Goal: Task Accomplishment & Management: Complete application form

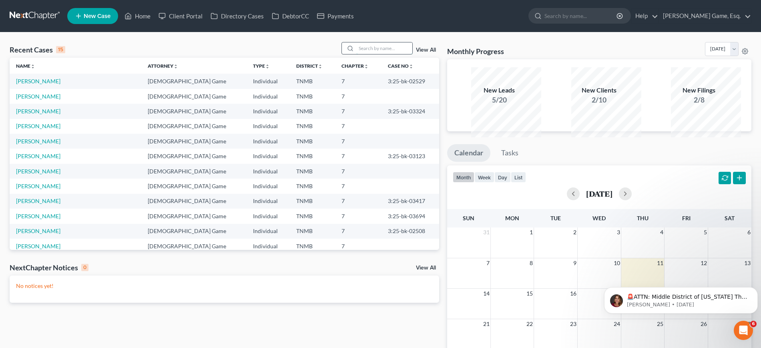
click at [373, 54] on input "search" at bounding box center [384, 48] width 56 height 12
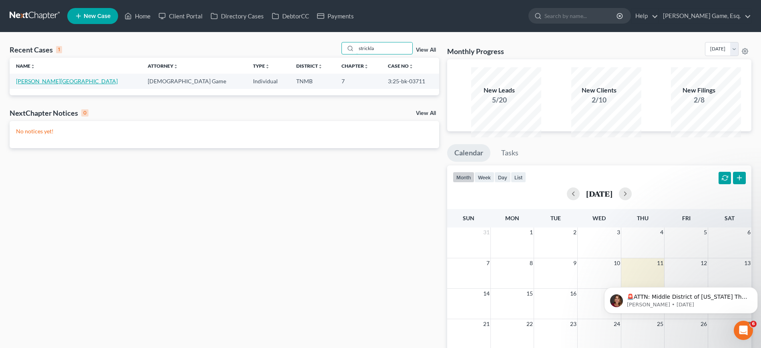
type input "strickla"
click at [64, 85] on link "[PERSON_NAME][GEOGRAPHIC_DATA]" at bounding box center [67, 81] width 102 height 7
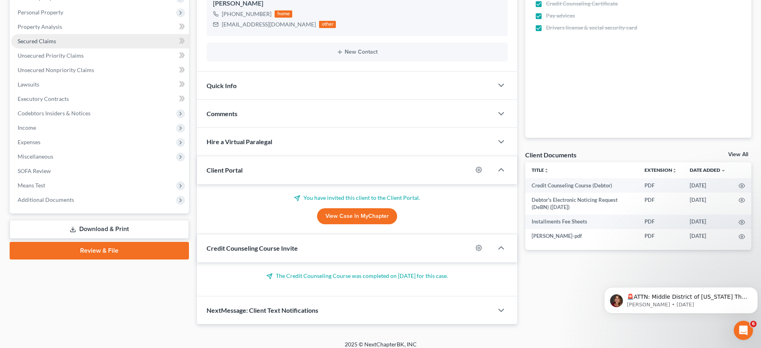
click at [54, 44] on span "Secured Claims" at bounding box center [37, 41] width 38 height 7
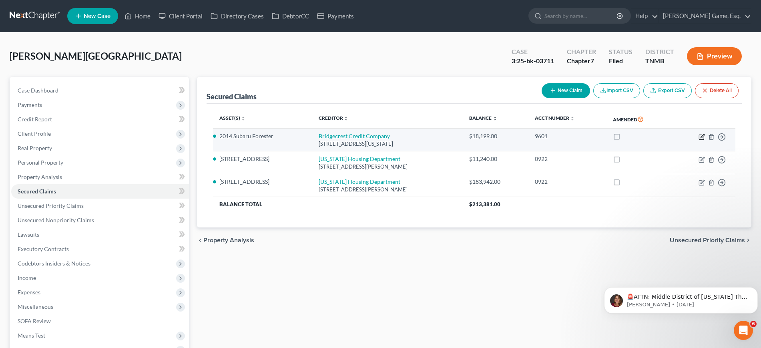
click at [699, 140] on icon "button" at bounding box center [702, 137] width 6 height 6
select select "3"
select select "2"
select select "0"
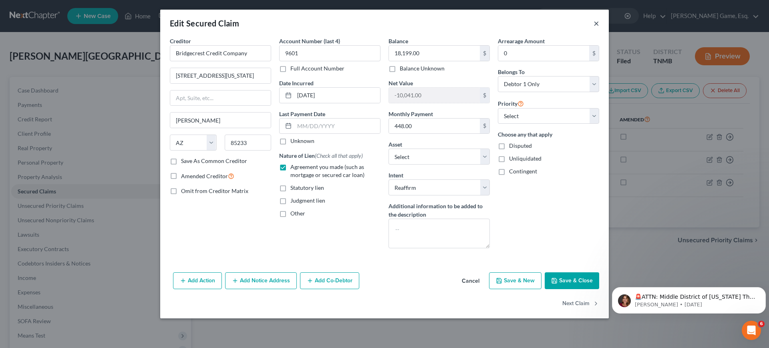
click at [599, 28] on button "×" at bounding box center [597, 23] width 6 height 10
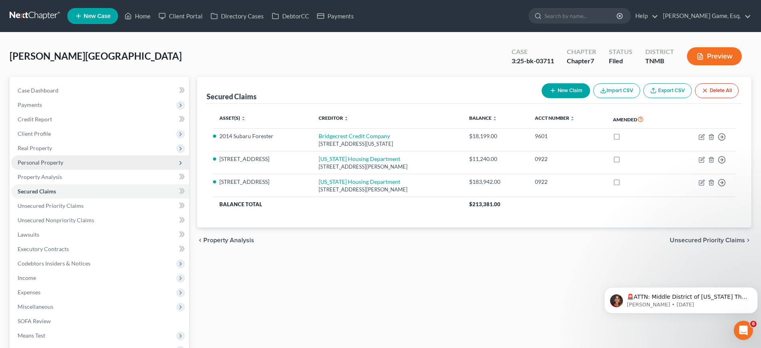
click at [82, 170] on span "Personal Property" at bounding box center [100, 162] width 178 height 14
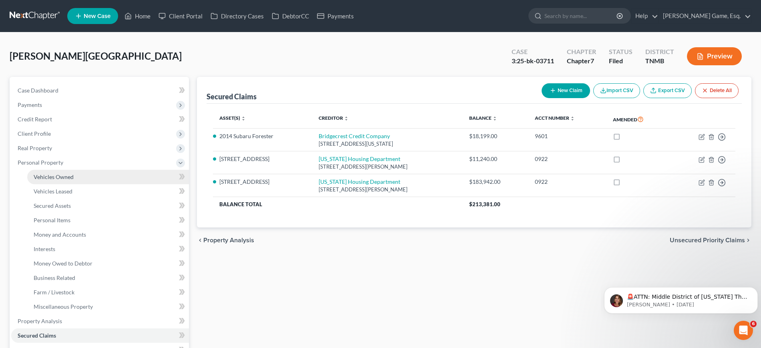
click at [89, 184] on link "Vehicles Owned" at bounding box center [108, 177] width 162 height 14
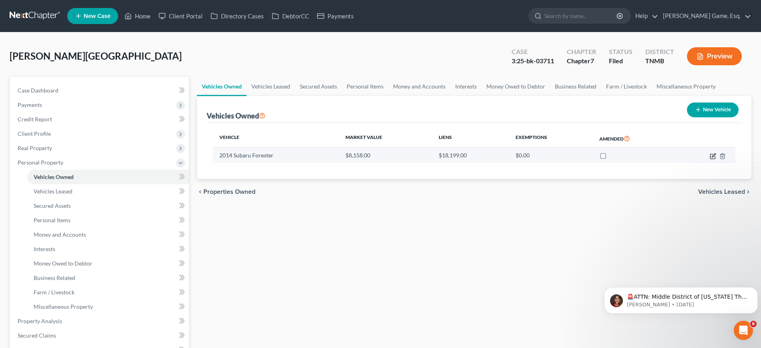
click at [710, 159] on icon "button" at bounding box center [713, 156] width 6 height 6
select select "0"
select select "12"
select select "1"
select select "0"
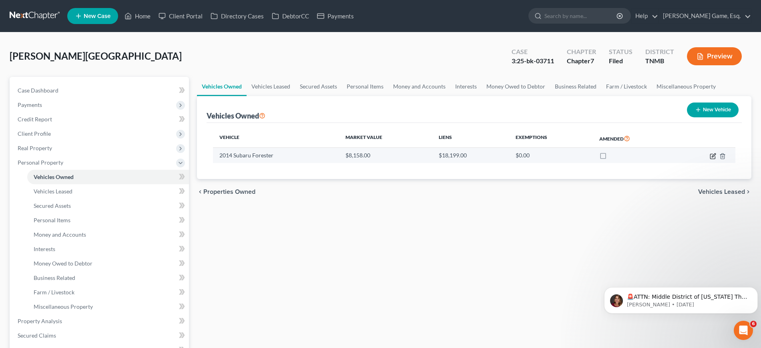
select select "3"
select select "0"
select select "2"
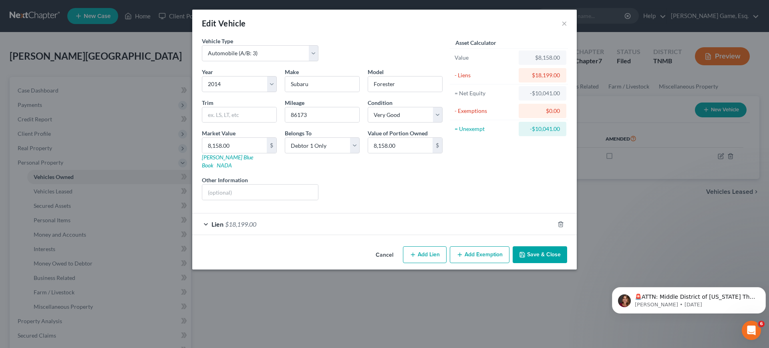
click at [458, 235] on div "Lien $18,199.00" at bounding box center [373, 223] width 362 height 21
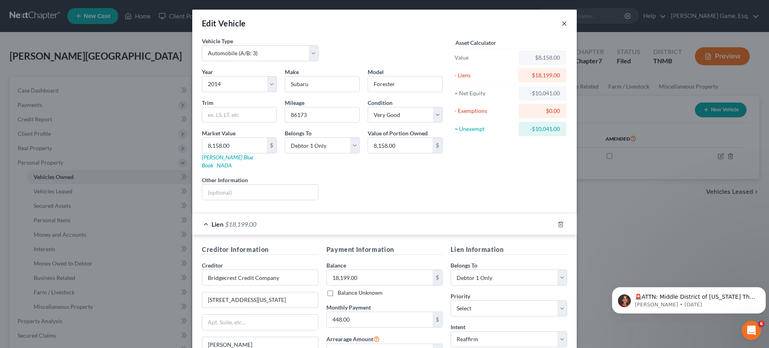
click at [567, 28] on button "×" at bounding box center [565, 23] width 6 height 10
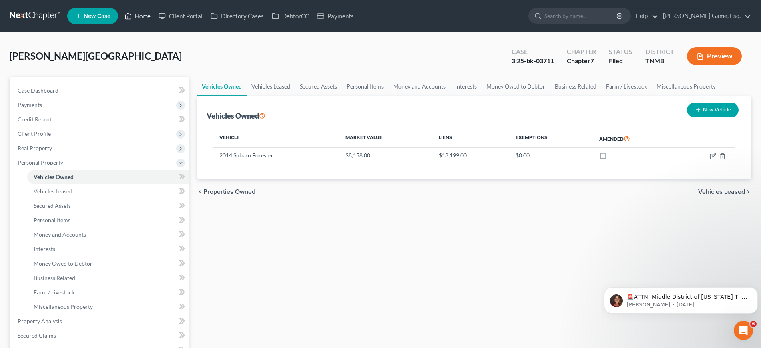
click at [155, 23] on link "Home" at bounding box center [138, 16] width 34 height 14
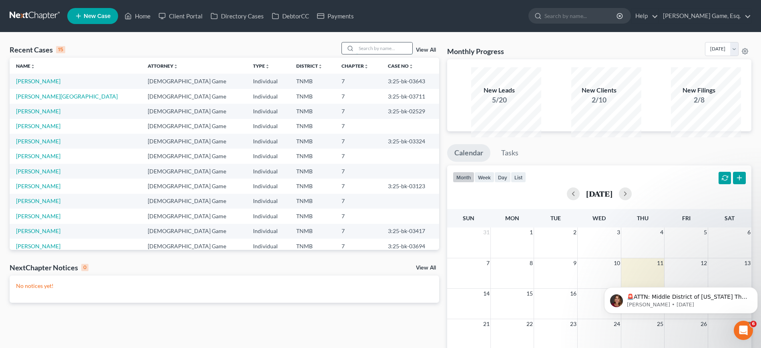
click at [356, 54] on input "search" at bounding box center [384, 48] width 56 height 12
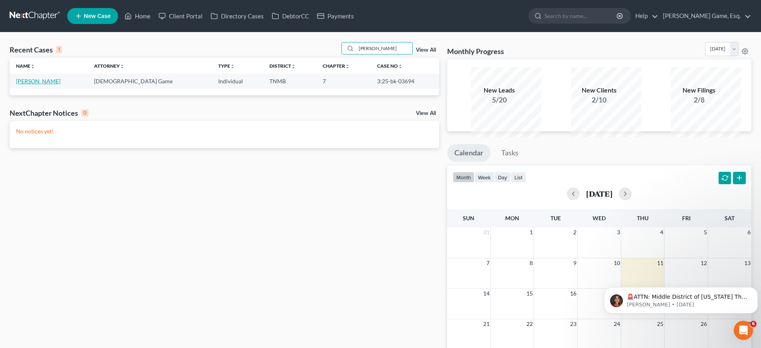
type input "[PERSON_NAME]"
click at [52, 85] on link "[PERSON_NAME]" at bounding box center [38, 81] width 44 height 7
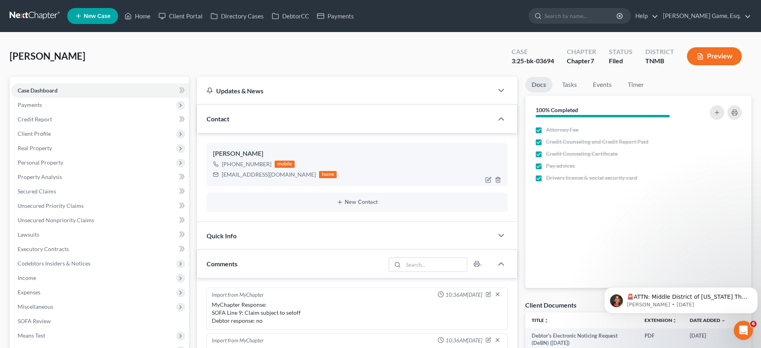
scroll to position [173, 0]
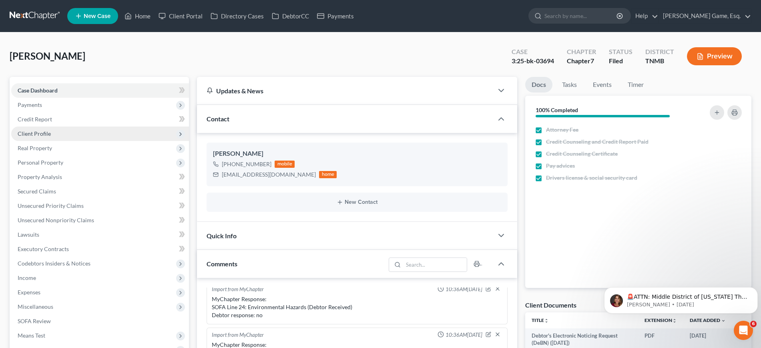
click at [65, 141] on span "Client Profile" at bounding box center [100, 134] width 178 height 14
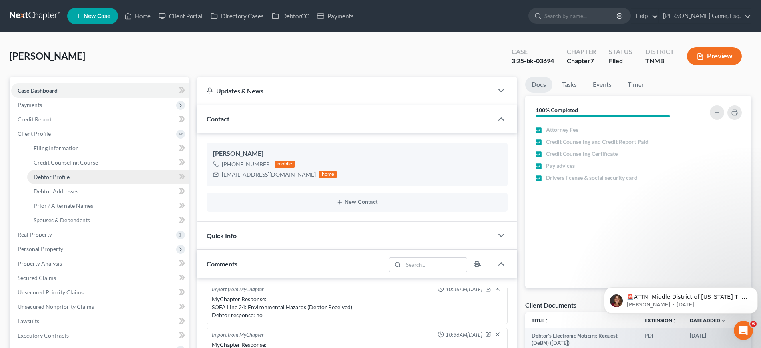
click at [91, 184] on link "Debtor Profile" at bounding box center [108, 177] width 162 height 14
select select "0"
select select "2"
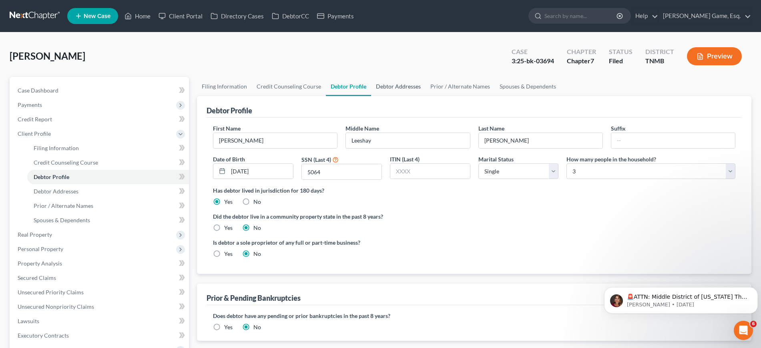
click at [426, 96] on link "Debtor Addresses" at bounding box center [398, 86] width 54 height 19
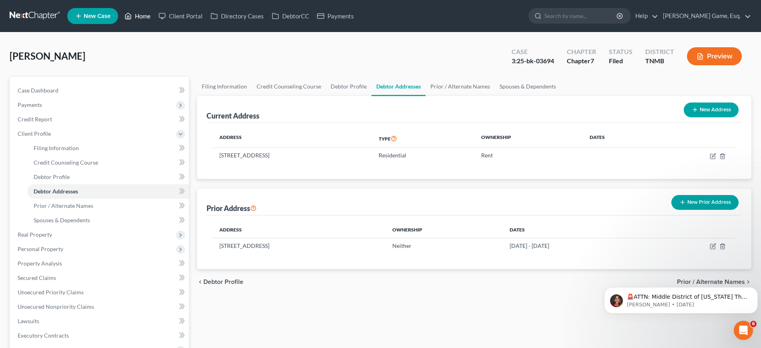
click at [132, 16] on icon at bounding box center [128, 16] width 7 height 10
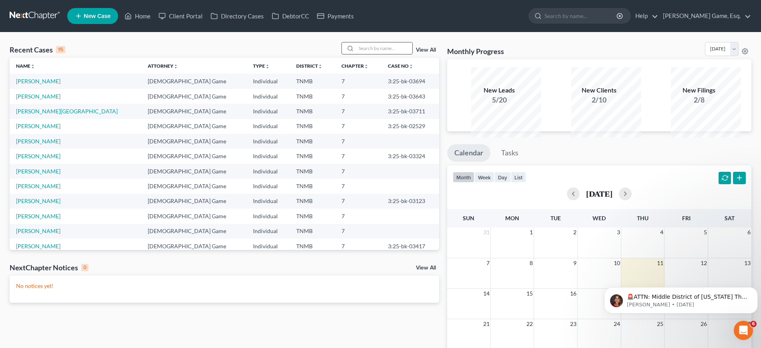
click at [356, 54] on input "search" at bounding box center [384, 48] width 56 height 12
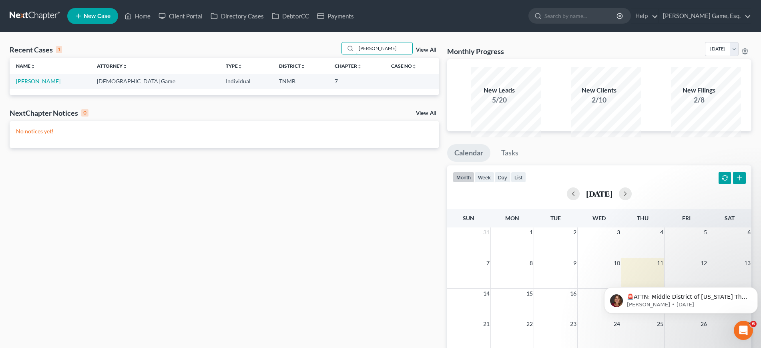
type input "[PERSON_NAME]"
click at [44, 85] on link "[PERSON_NAME]" at bounding box center [38, 81] width 44 height 7
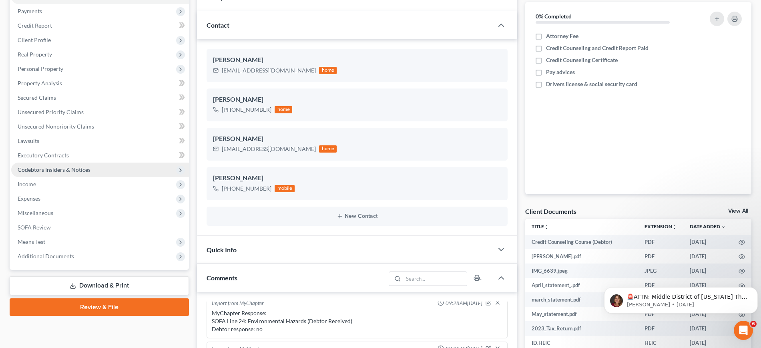
scroll to position [150, 0]
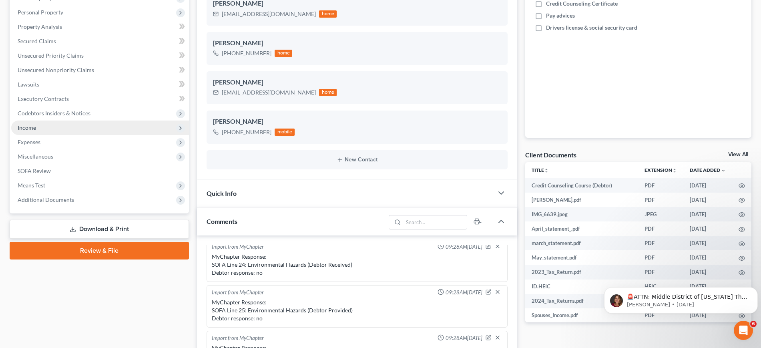
click at [36, 131] on span "Income" at bounding box center [27, 127] width 18 height 7
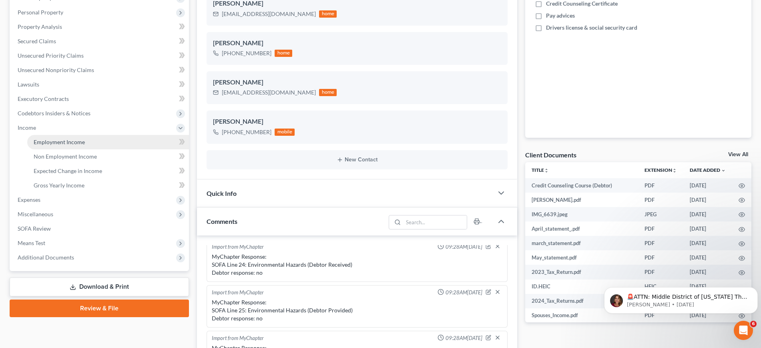
click at [58, 145] on span "Employment Income" at bounding box center [59, 142] width 51 height 7
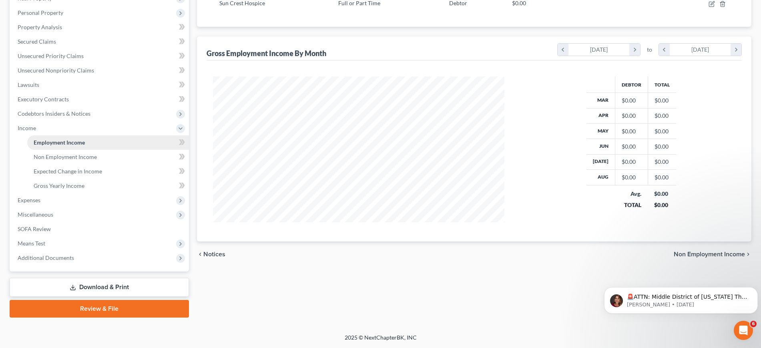
scroll to position [200, 0]
click at [65, 189] on span "Gross Yearly Income" at bounding box center [59, 185] width 51 height 7
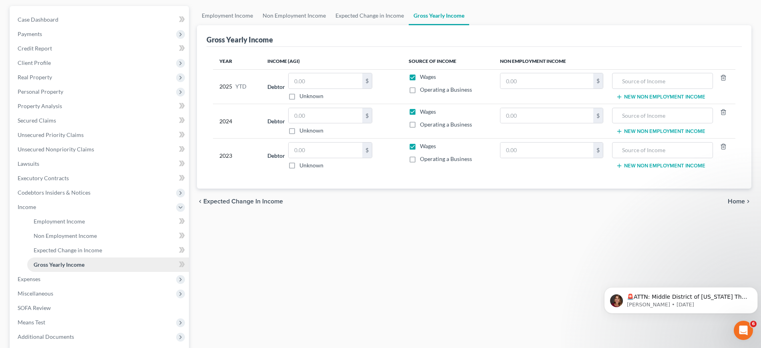
scroll to position [150, 0]
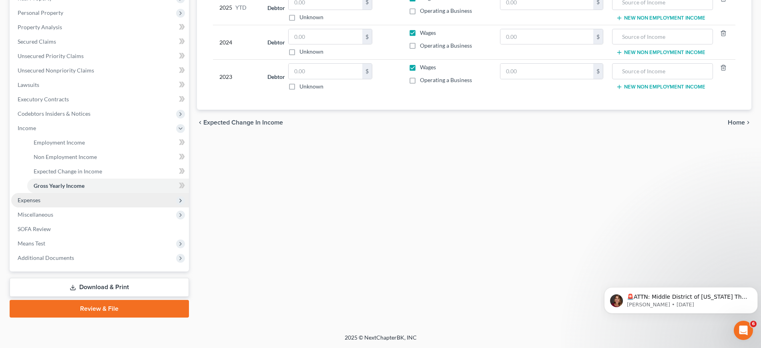
click at [58, 207] on span "Expenses" at bounding box center [100, 200] width 178 height 14
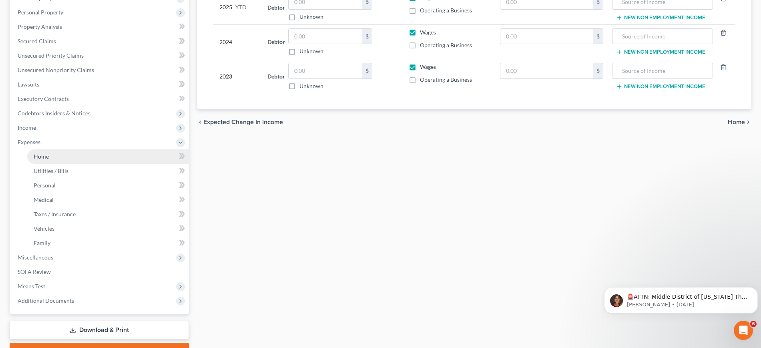
click at [61, 164] on link "Home" at bounding box center [108, 156] width 162 height 14
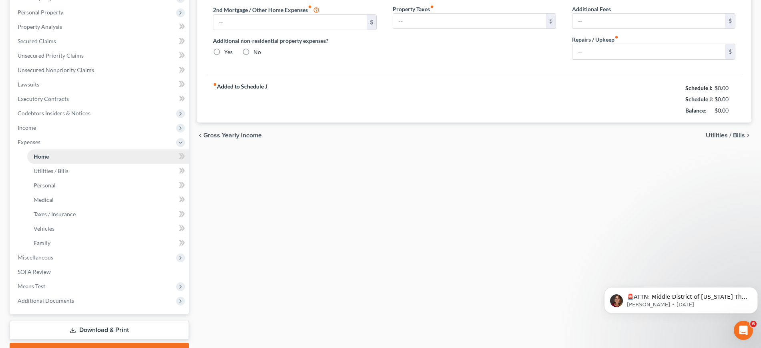
type input "2,464.00"
type input "0.00"
radio input "true"
type input "0.00"
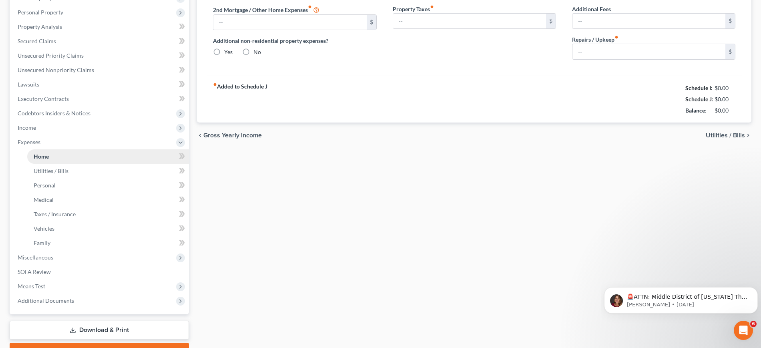
type input "28.00"
type input "0.00"
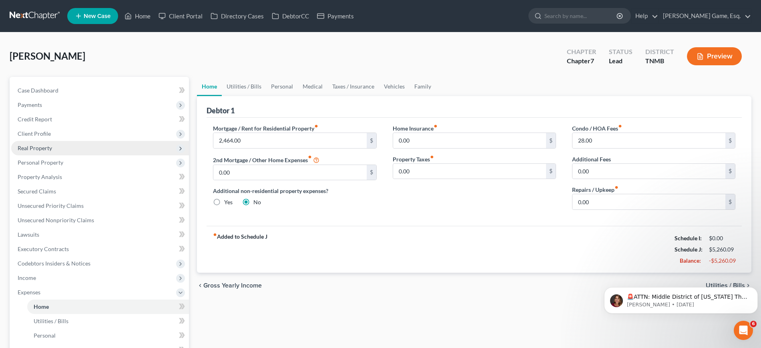
click at [66, 155] on span "Real Property" at bounding box center [100, 148] width 178 height 14
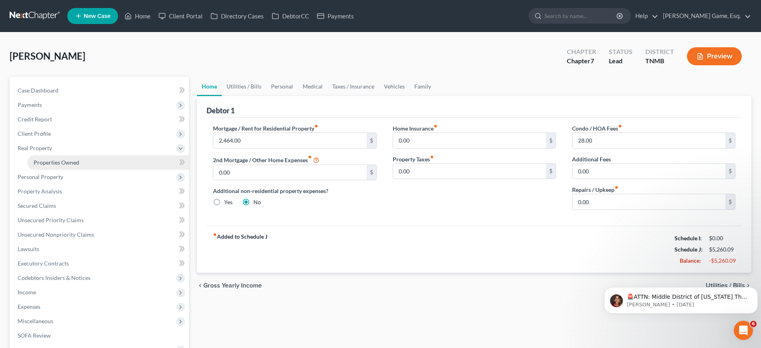
click at [78, 166] on span "Properties Owned" at bounding box center [57, 162] width 46 height 7
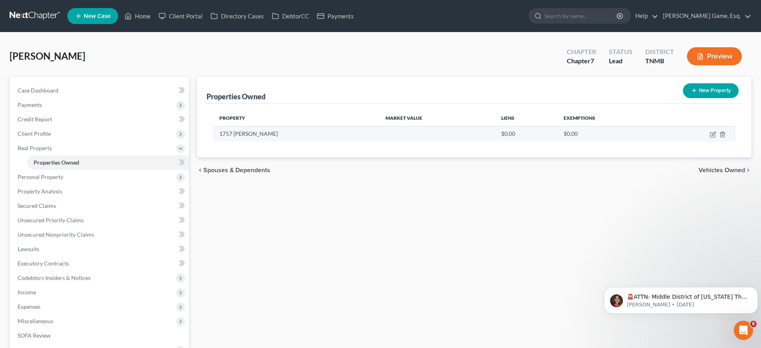
click at [704, 141] on td at bounding box center [698, 133] width 74 height 15
click at [712, 135] on icon "button" at bounding box center [714, 134] width 4 height 4
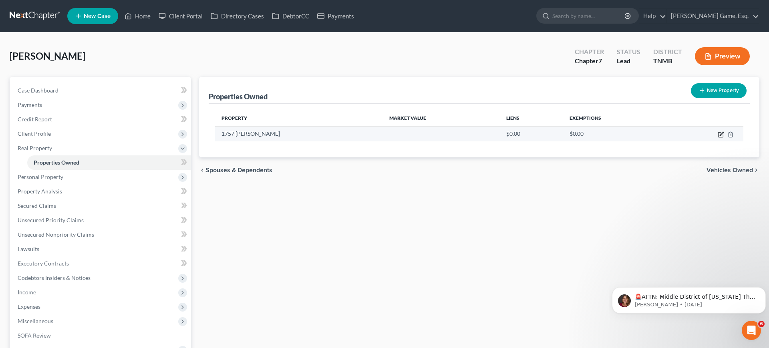
select select "44"
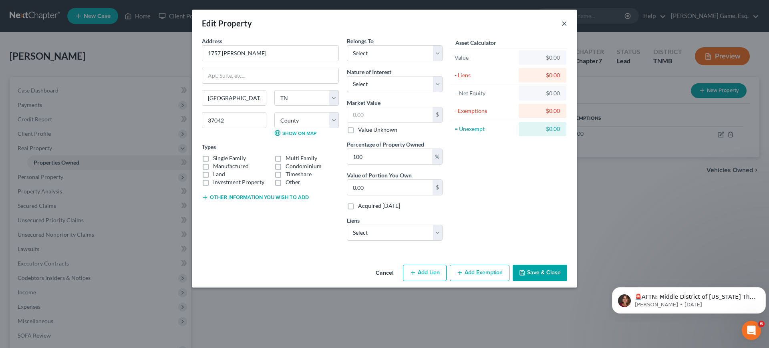
click at [567, 28] on button "×" at bounding box center [565, 23] width 6 height 10
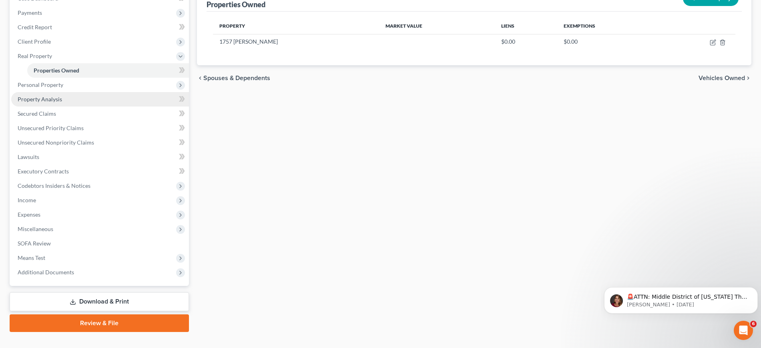
scroll to position [218, 0]
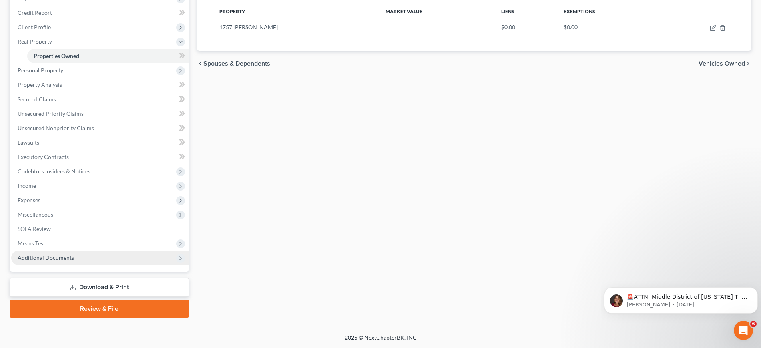
click at [117, 251] on span "Additional Documents" at bounding box center [100, 258] width 178 height 14
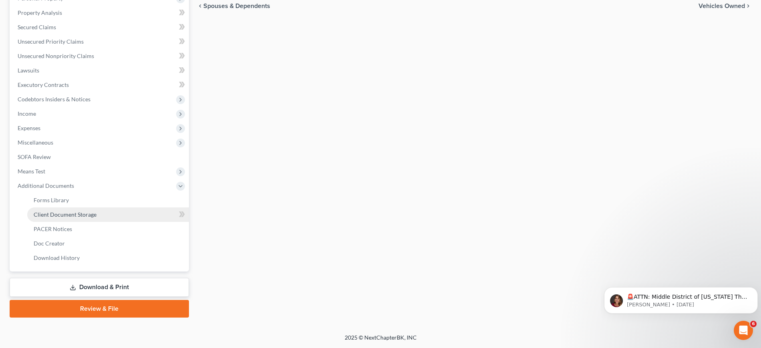
click at [125, 222] on link "Client Document Storage" at bounding box center [108, 214] width 162 height 14
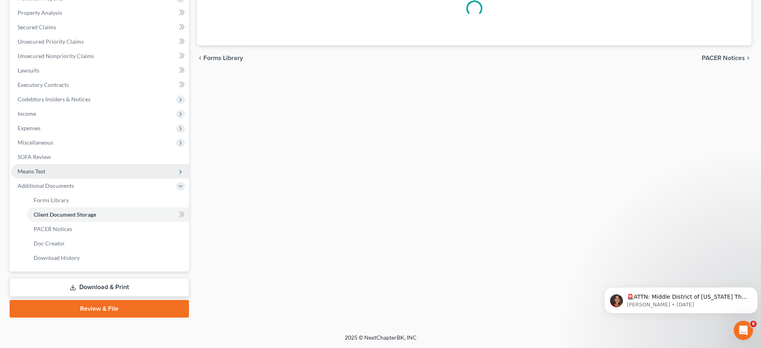
scroll to position [105, 0]
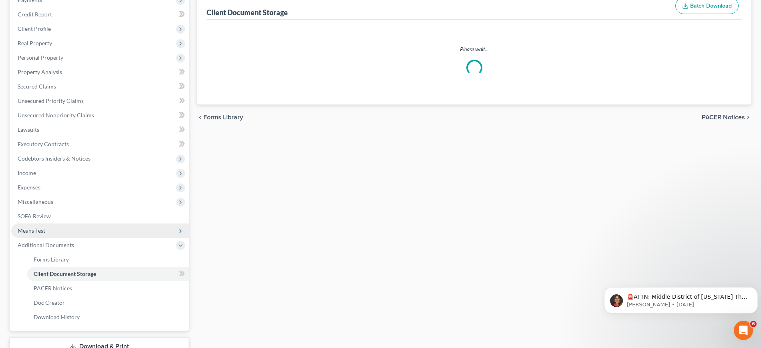
select select "0"
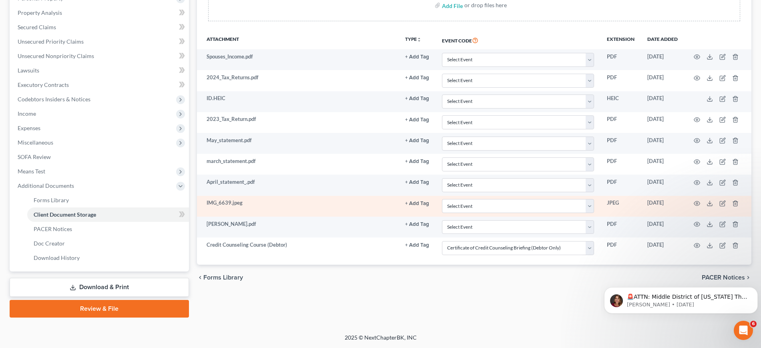
scroll to position [200, 0]
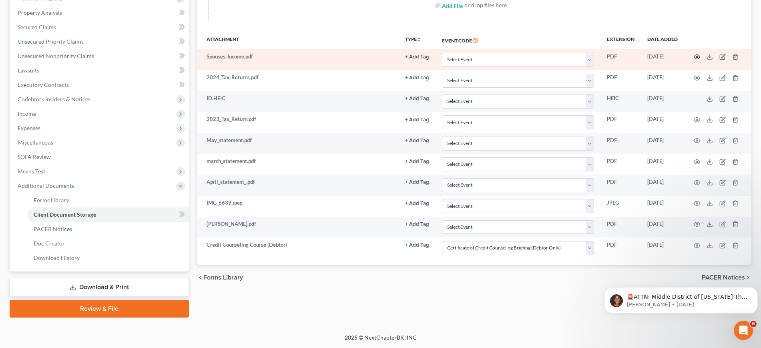
click at [694, 60] on icon "button" at bounding box center [697, 57] width 6 height 6
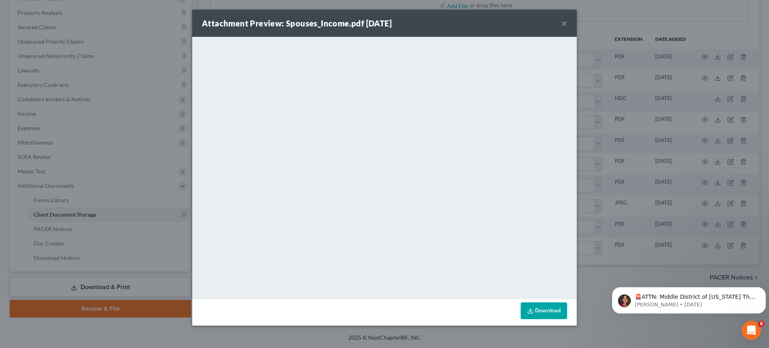
click at [577, 30] on div "Attachment Preview: Spouses_Income.pdf [DATE] ×" at bounding box center [384, 23] width 384 height 27
click at [567, 28] on button "×" at bounding box center [565, 23] width 6 height 10
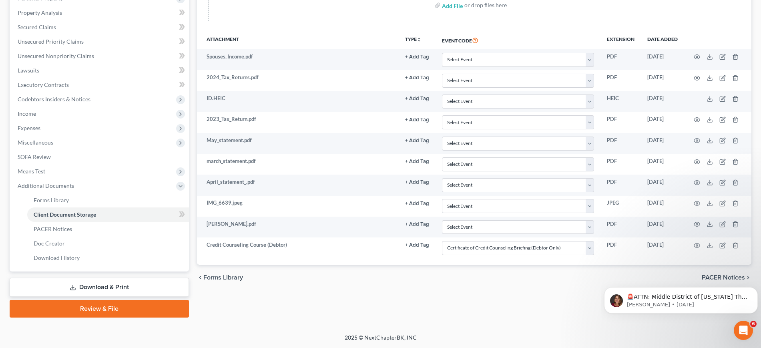
scroll to position [0, 0]
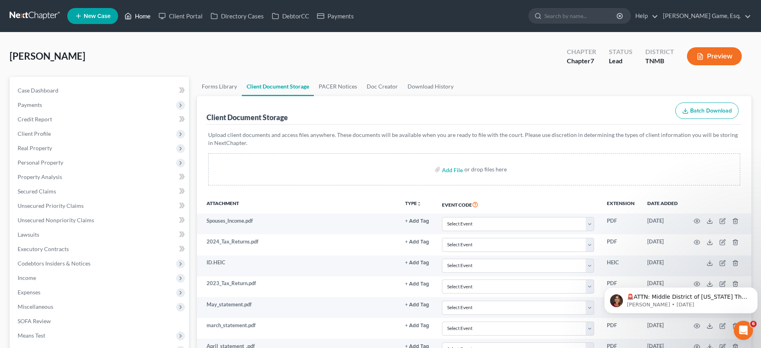
click at [155, 21] on link "Home" at bounding box center [138, 16] width 34 height 14
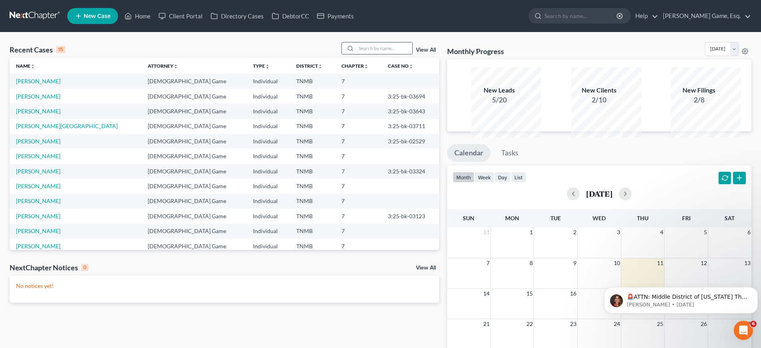
click at [376, 54] on input "search" at bounding box center [384, 48] width 56 height 12
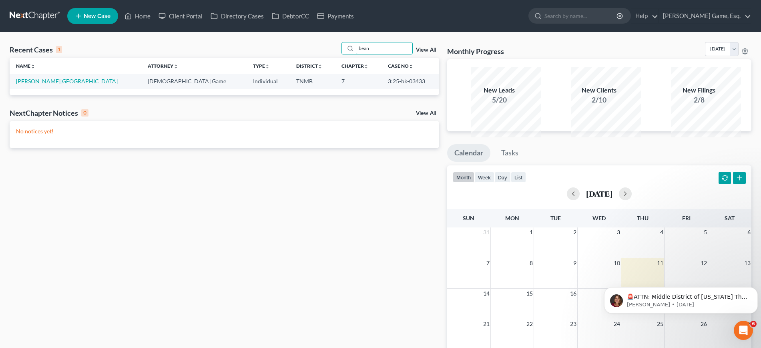
type input "bean"
click at [51, 85] on link "[PERSON_NAME][GEOGRAPHIC_DATA]" at bounding box center [67, 81] width 102 height 7
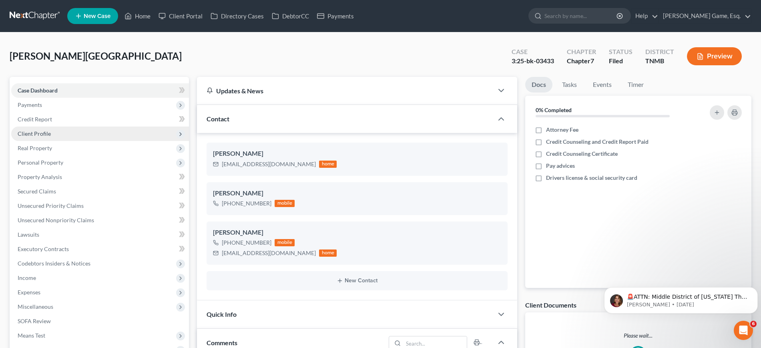
scroll to position [209, 0]
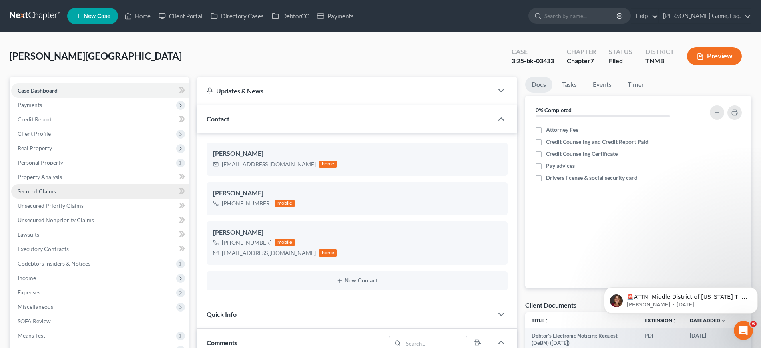
click at [78, 199] on link "Secured Claims" at bounding box center [100, 191] width 178 height 14
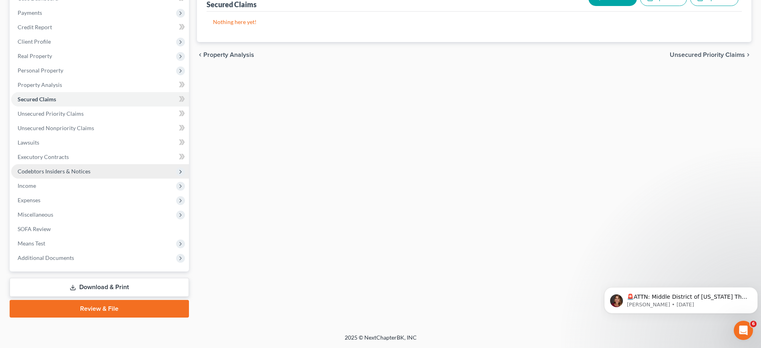
scroll to position [100, 0]
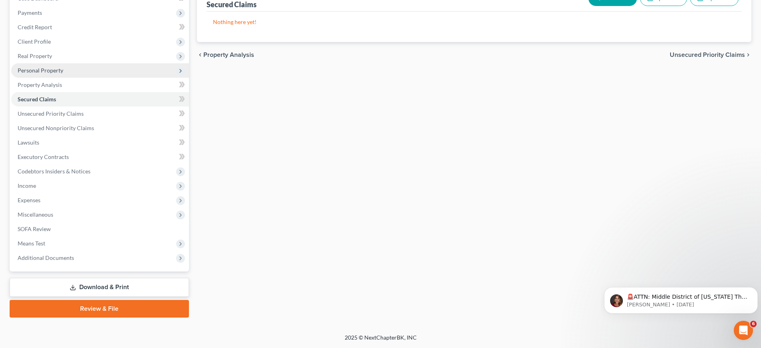
click at [63, 74] on span "Personal Property" at bounding box center [41, 70] width 46 height 7
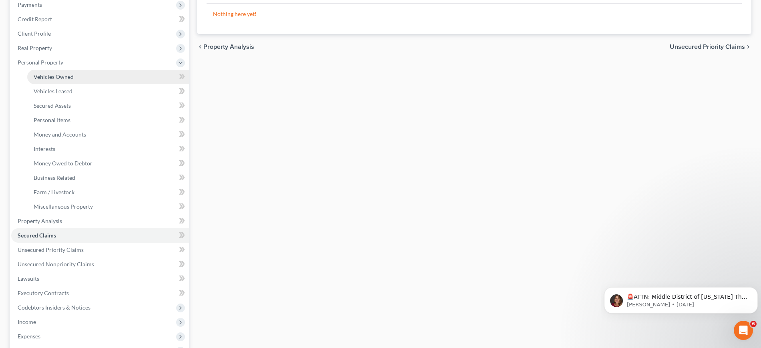
click at [76, 84] on link "Vehicles Owned" at bounding box center [108, 77] width 162 height 14
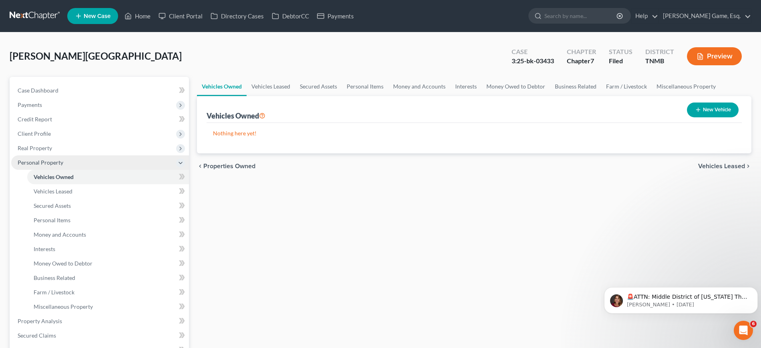
click at [63, 166] on span "Personal Property" at bounding box center [41, 162] width 46 height 7
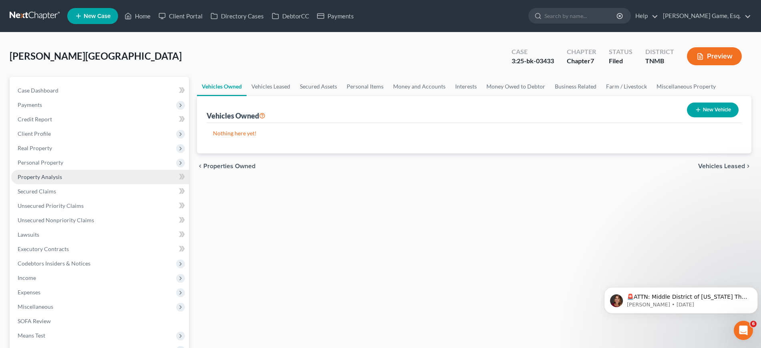
scroll to position [50, 0]
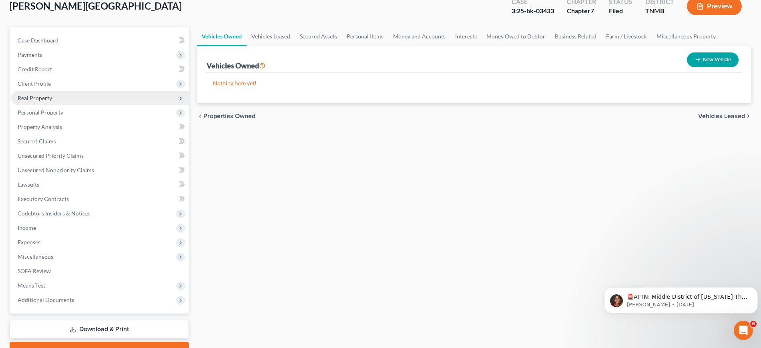
click at [52, 101] on span "Real Property" at bounding box center [35, 98] width 34 height 7
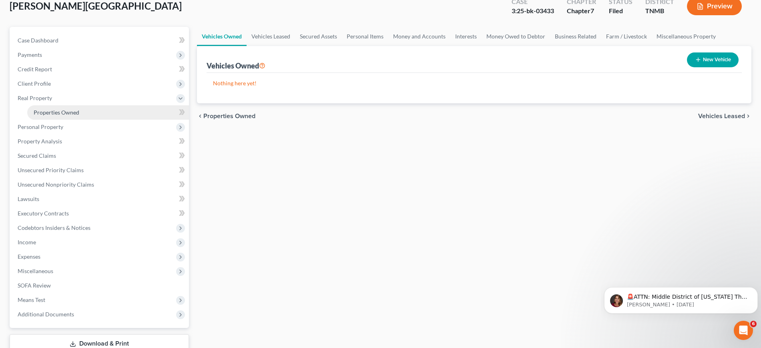
click at [79, 116] on span "Properties Owned" at bounding box center [57, 112] width 46 height 7
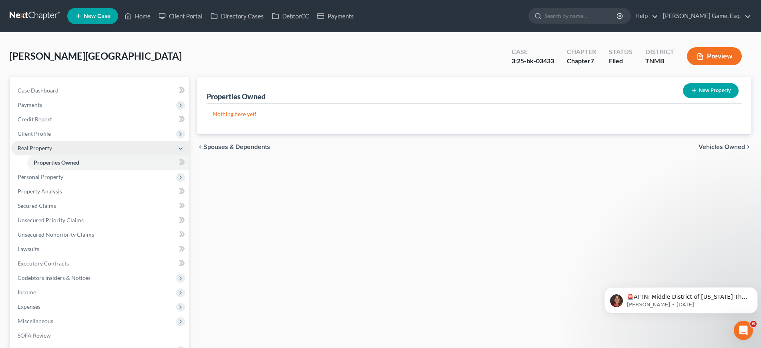
click at [78, 155] on span "Real Property" at bounding box center [100, 148] width 178 height 14
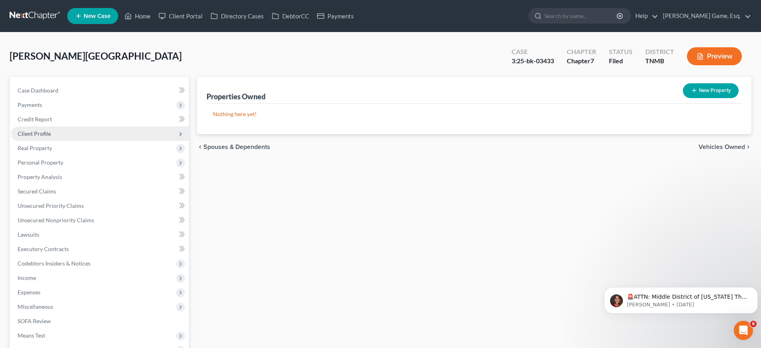
click at [66, 141] on span "Client Profile" at bounding box center [100, 134] width 178 height 14
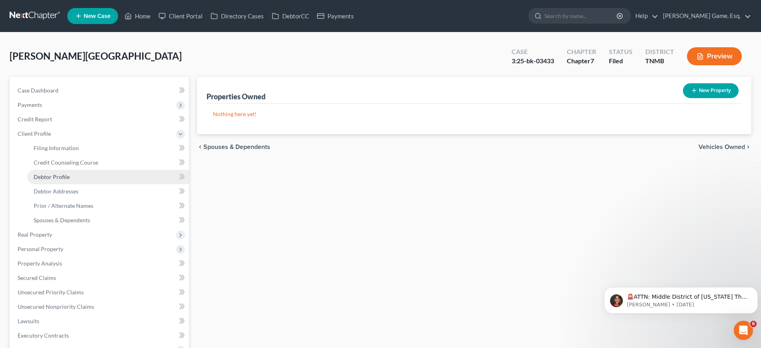
click at [95, 184] on link "Debtor Profile" at bounding box center [108, 177] width 162 height 14
select select "1"
select select "3"
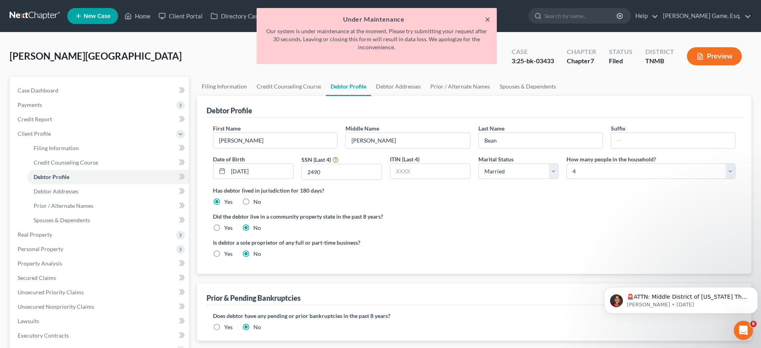
click at [485, 23] on button "×" at bounding box center [488, 19] width 6 height 10
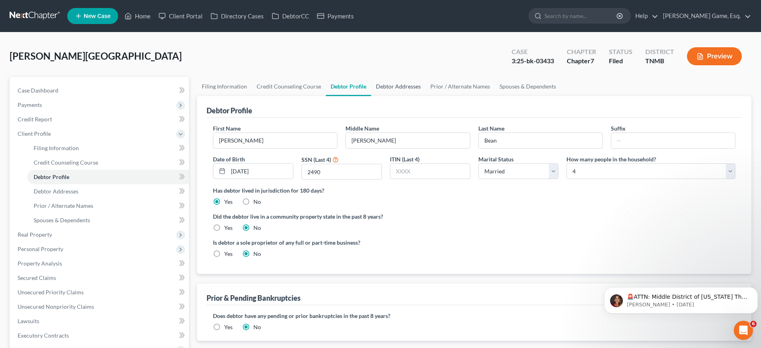
click at [426, 96] on link "Debtor Addresses" at bounding box center [398, 86] width 54 height 19
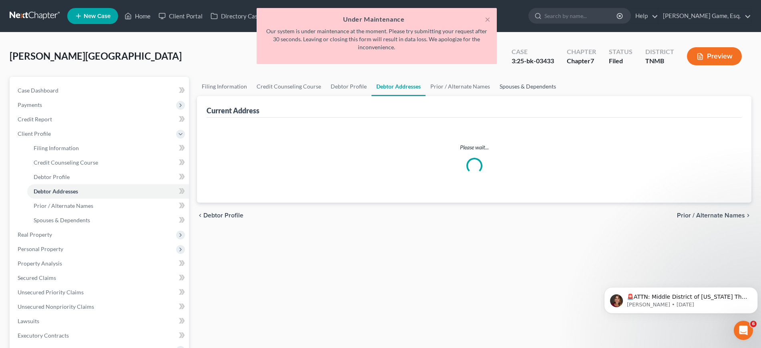
click at [561, 96] on link "Spouses & Dependents" at bounding box center [528, 86] width 66 height 19
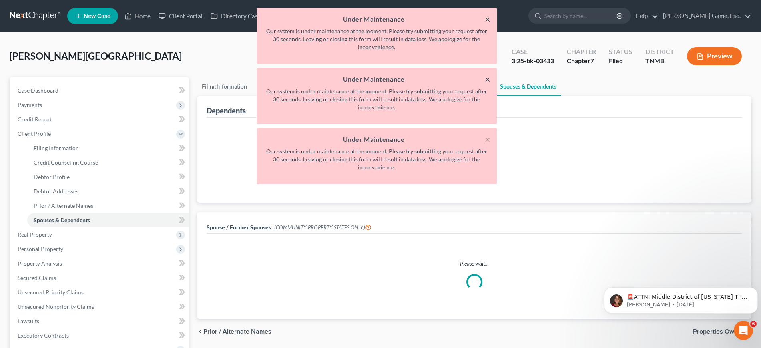
click at [485, 24] on button "×" at bounding box center [488, 19] width 6 height 10
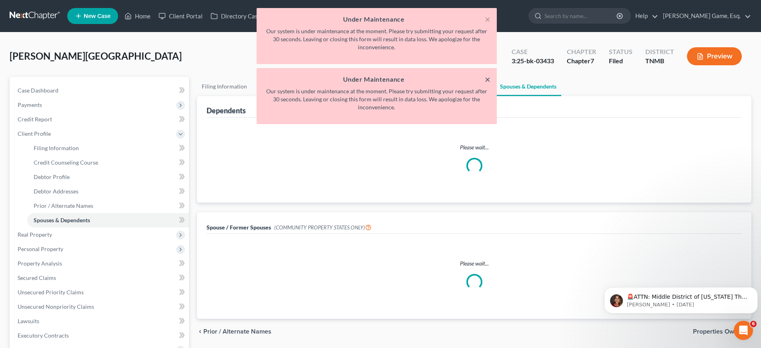
click at [485, 84] on button "×" at bounding box center [488, 79] width 6 height 10
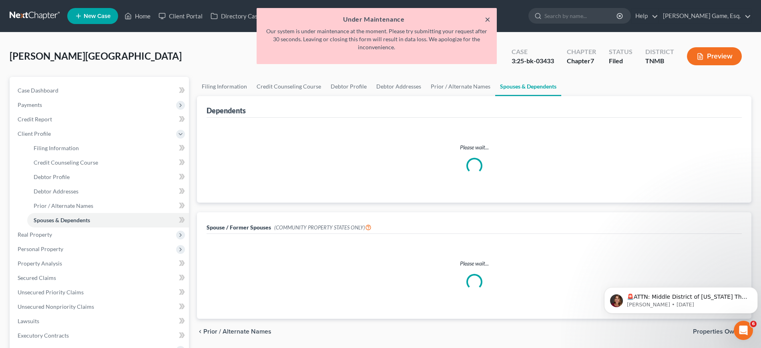
click at [487, 24] on button "×" at bounding box center [488, 19] width 6 height 10
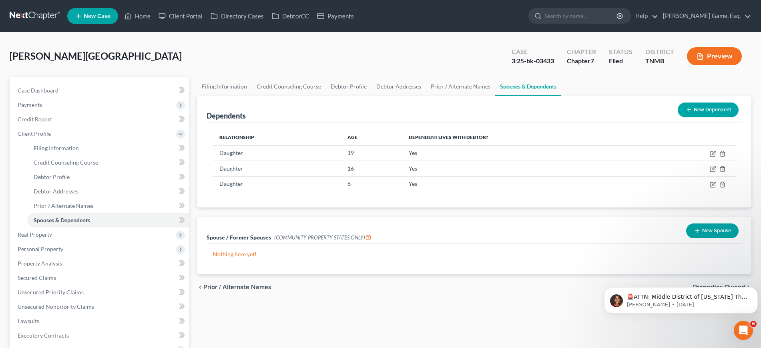
scroll to position [150, 0]
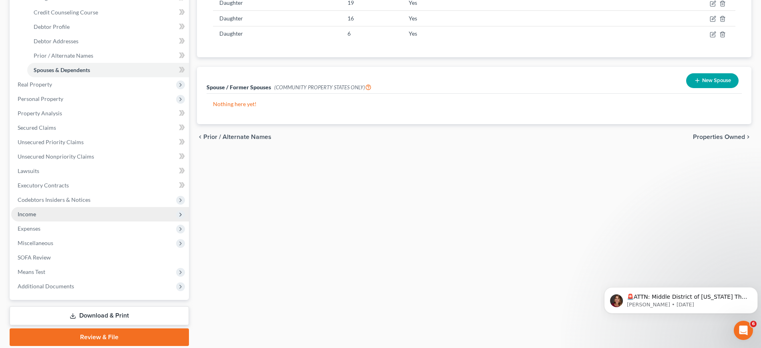
click at [48, 221] on span "Income" at bounding box center [100, 214] width 178 height 14
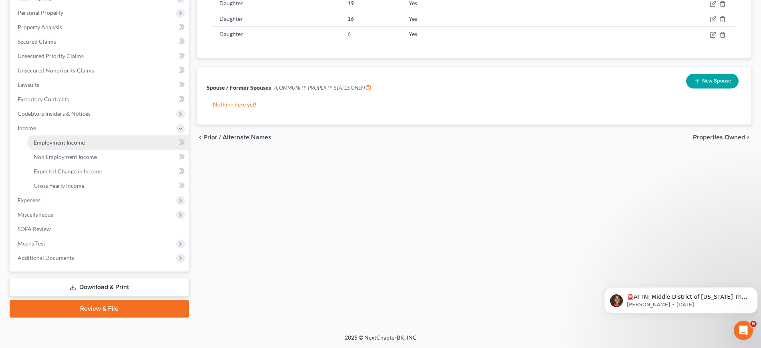
click at [81, 146] on span "Employment Income" at bounding box center [59, 142] width 51 height 7
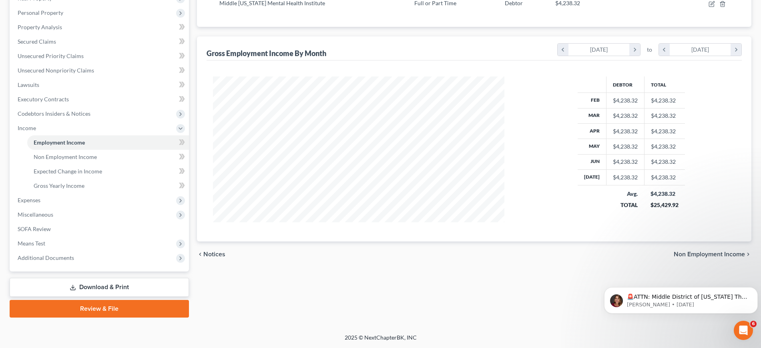
scroll to position [200, 0]
drag, startPoint x: 77, startPoint y: 129, endPoint x: 94, endPoint y: 144, distance: 22.7
click at [77, 78] on link "Unsecured Nonpriority Claims" at bounding box center [100, 70] width 178 height 14
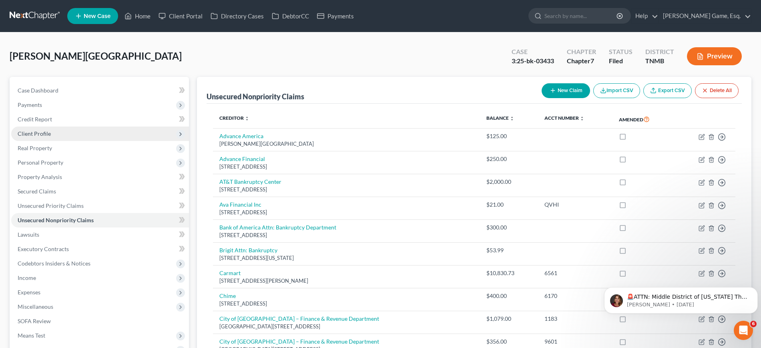
scroll to position [200, 0]
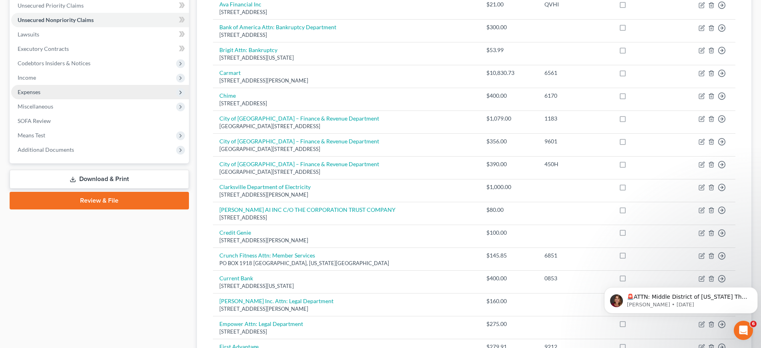
click at [60, 99] on span "Expenses" at bounding box center [100, 92] width 178 height 14
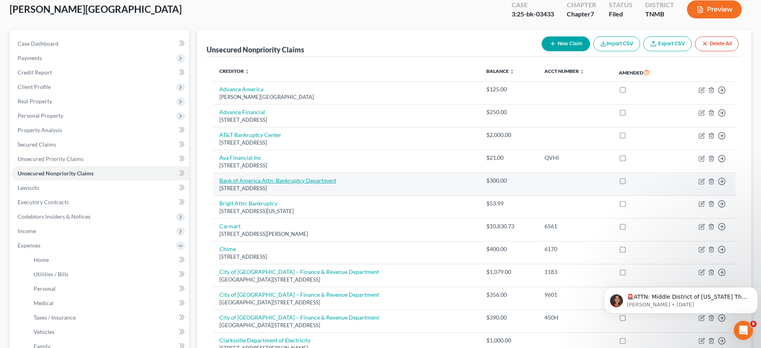
scroll to position [0, 0]
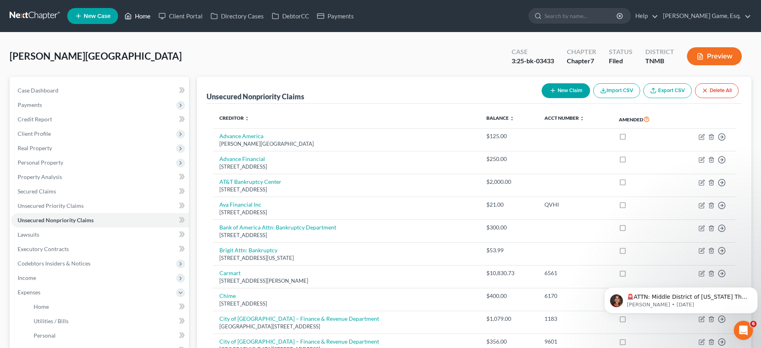
click at [155, 23] on link "Home" at bounding box center [138, 16] width 34 height 14
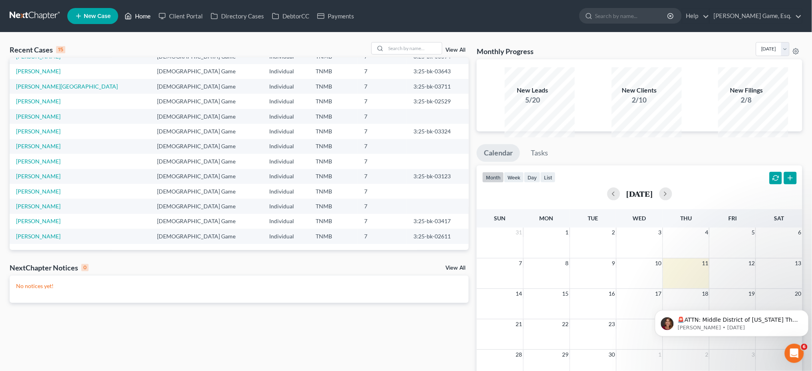
scroll to position [68, 0]
click at [53, 195] on link "[PERSON_NAME]" at bounding box center [38, 191] width 44 height 7
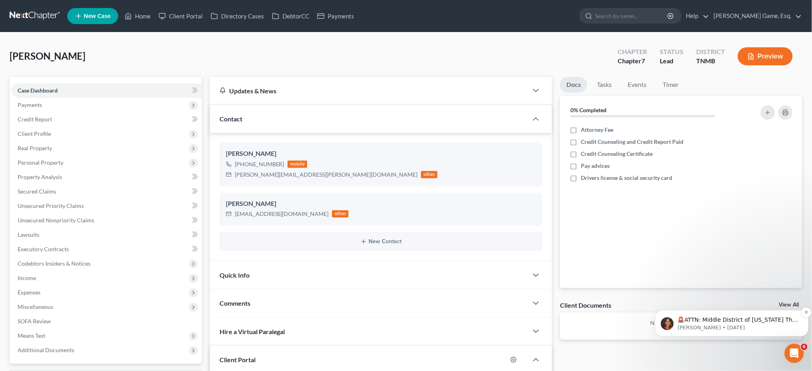
click at [737, 318] on p "🚨ATTN: Middle District of [US_STATE] The court has added a new Credit Counselin…" at bounding box center [737, 320] width 121 height 8
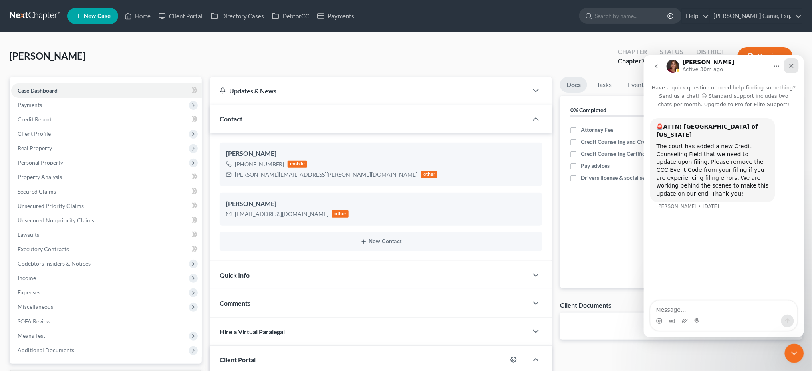
click at [769, 66] on icon "Close" at bounding box center [791, 65] width 6 height 6
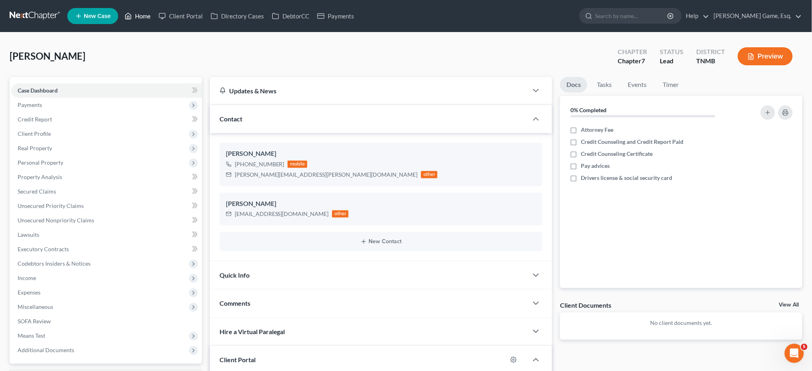
click at [155, 23] on link "Home" at bounding box center [138, 16] width 34 height 14
